Goal: Transaction & Acquisition: Download file/media

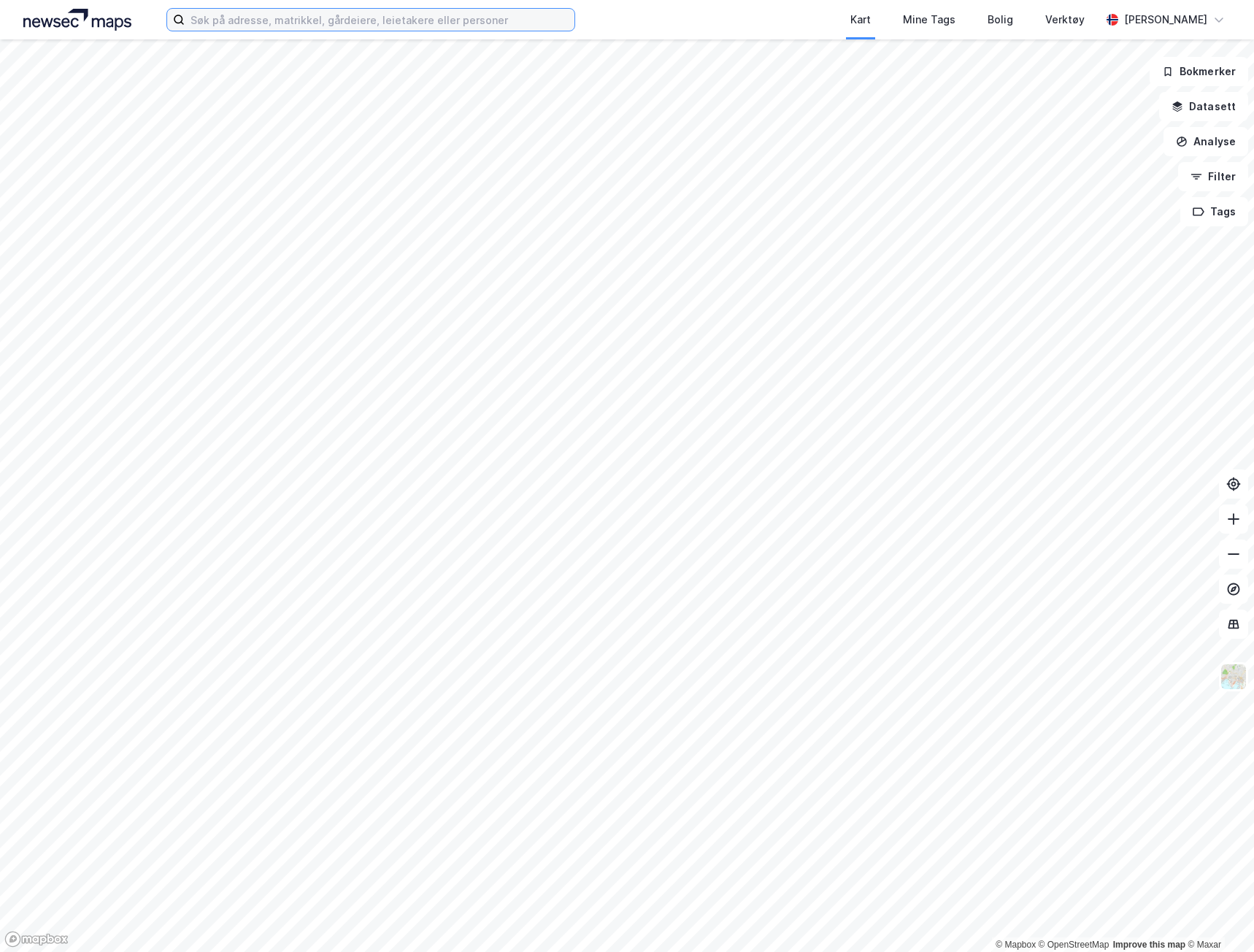
click at [242, 25] on input at bounding box center [379, 19] width 390 height 22
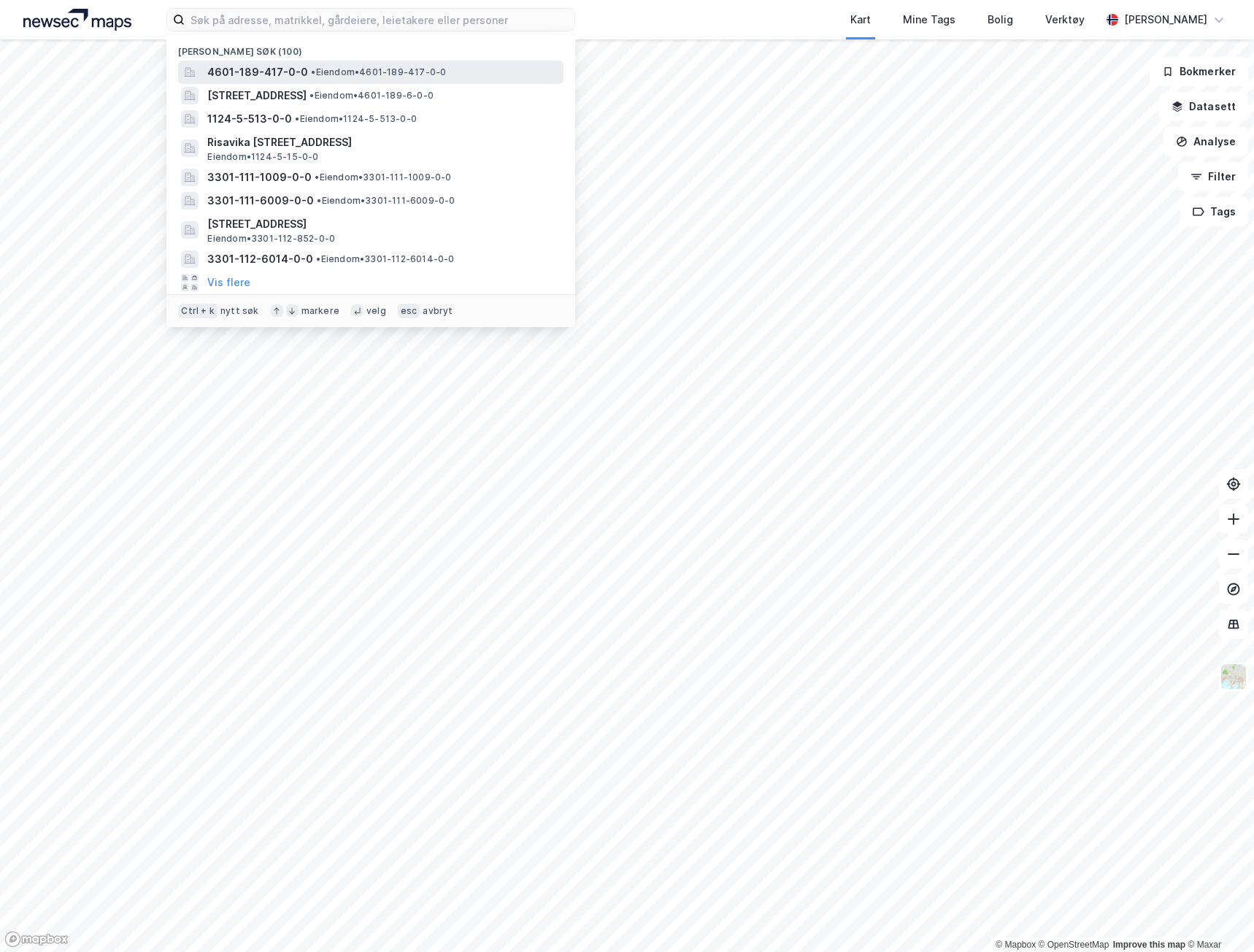
click at [366, 68] on span "• Eiendom • 4601-189-417-0-0" at bounding box center [378, 72] width 135 height 12
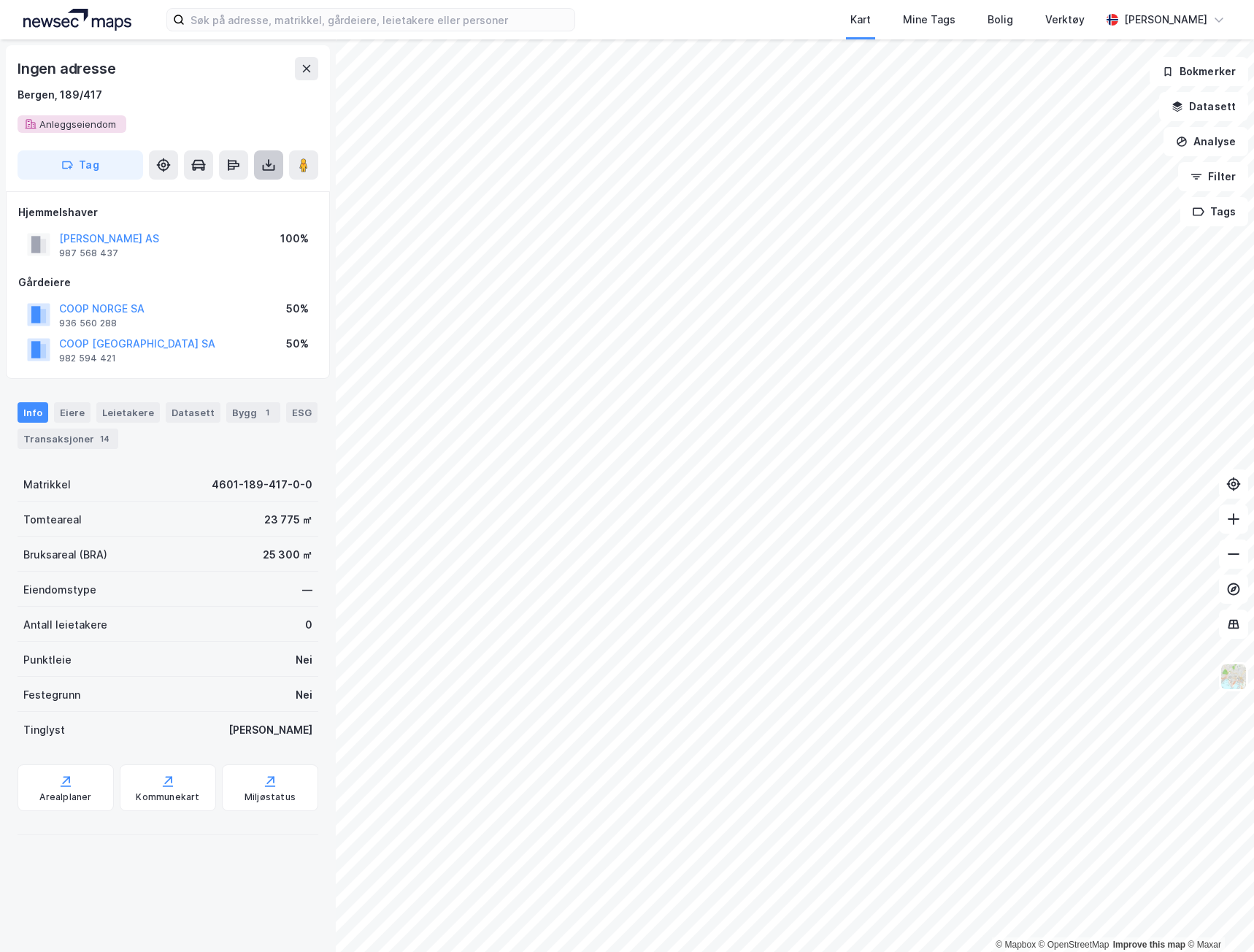
click at [258, 165] on button at bounding box center [269, 165] width 29 height 29
click at [252, 185] on div "Last ned grunnbok" at bounding box center [205, 194] width 155 height 23
